Goal: Task Accomplishment & Management: Manage account settings

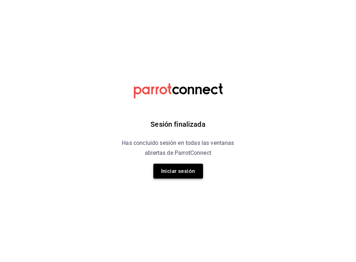
click at [174, 170] on button "Iniciar sesión" at bounding box center [178, 170] width 50 height 15
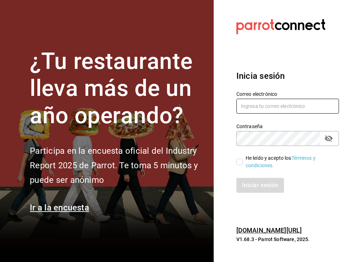
click at [292, 105] on input "text" at bounding box center [287, 106] width 102 height 15
type input "[EMAIL_ADDRESS][DOMAIN_NAME]"
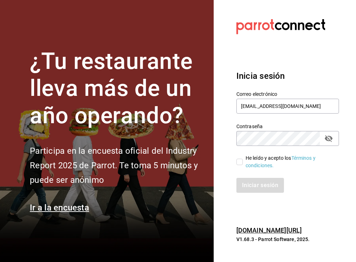
click at [239, 161] on input "He leído y acepto los Términos y condiciones." at bounding box center [239, 161] width 6 height 6
checkbox input "true"
click at [256, 186] on button "Iniciar sesión" at bounding box center [260, 185] width 48 height 15
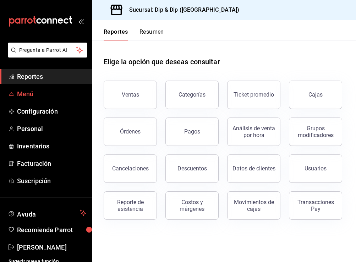
click at [18, 100] on link "Menú" at bounding box center [46, 93] width 92 height 15
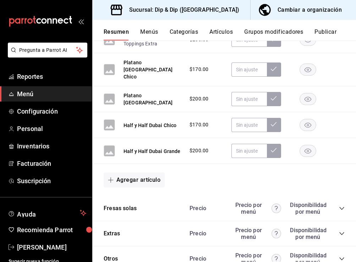
scroll to position [358, 0]
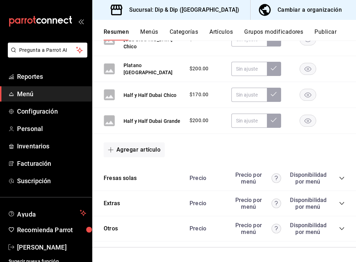
click at [341, 178] on icon "collapse-category-row" at bounding box center [342, 178] width 6 height 6
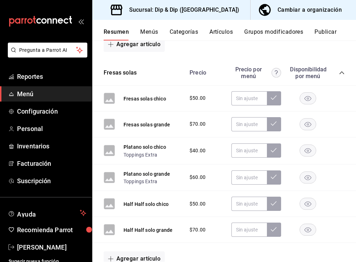
scroll to position [463, 0]
